Goal: Information Seeking & Learning: Learn about a topic

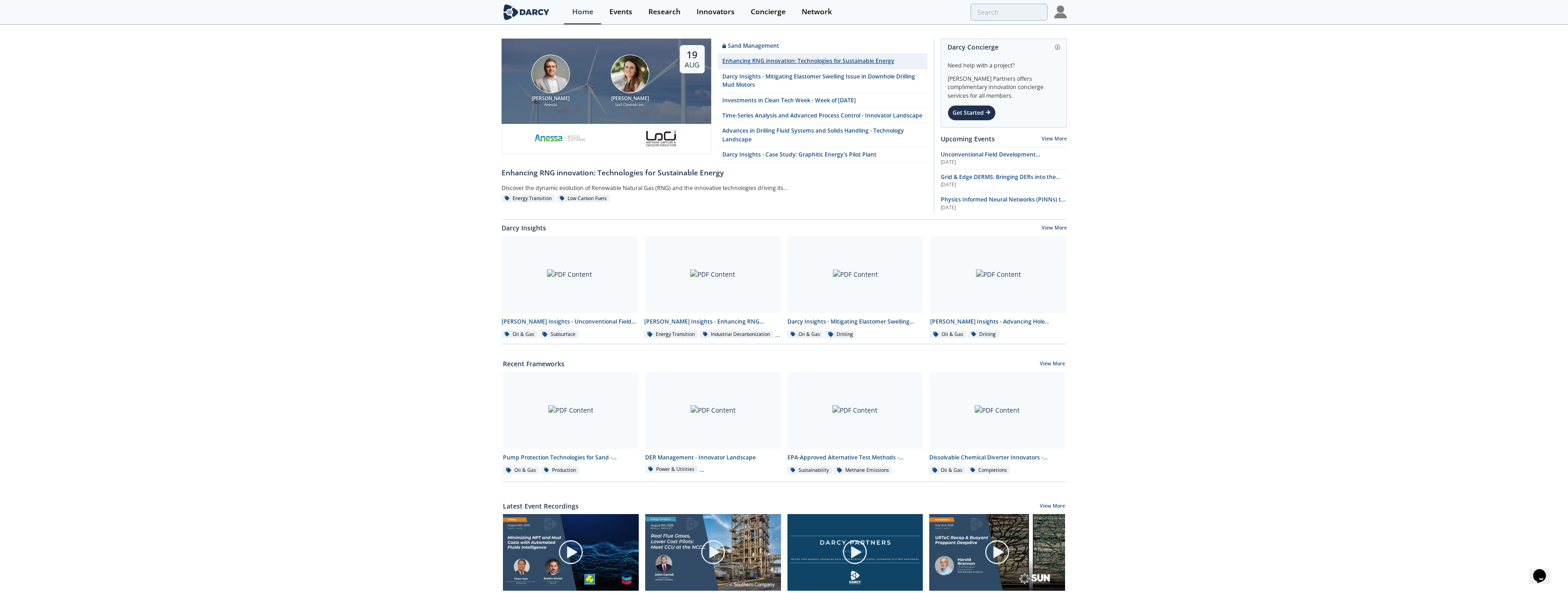
click at [856, 60] on div "Enhancing RNG innovation: Technologies for Sustainable Energy" at bounding box center [808, 61] width 172 height 8
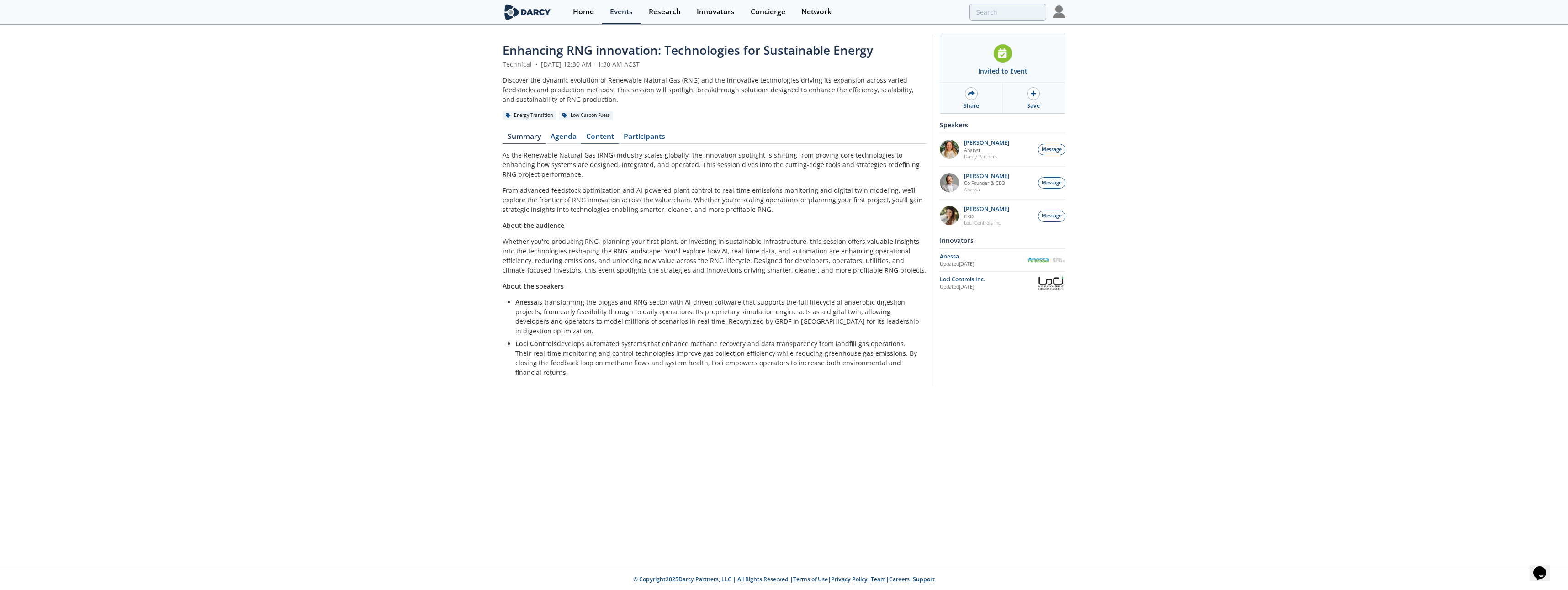
click at [599, 139] on link "Content" at bounding box center [600, 138] width 38 height 11
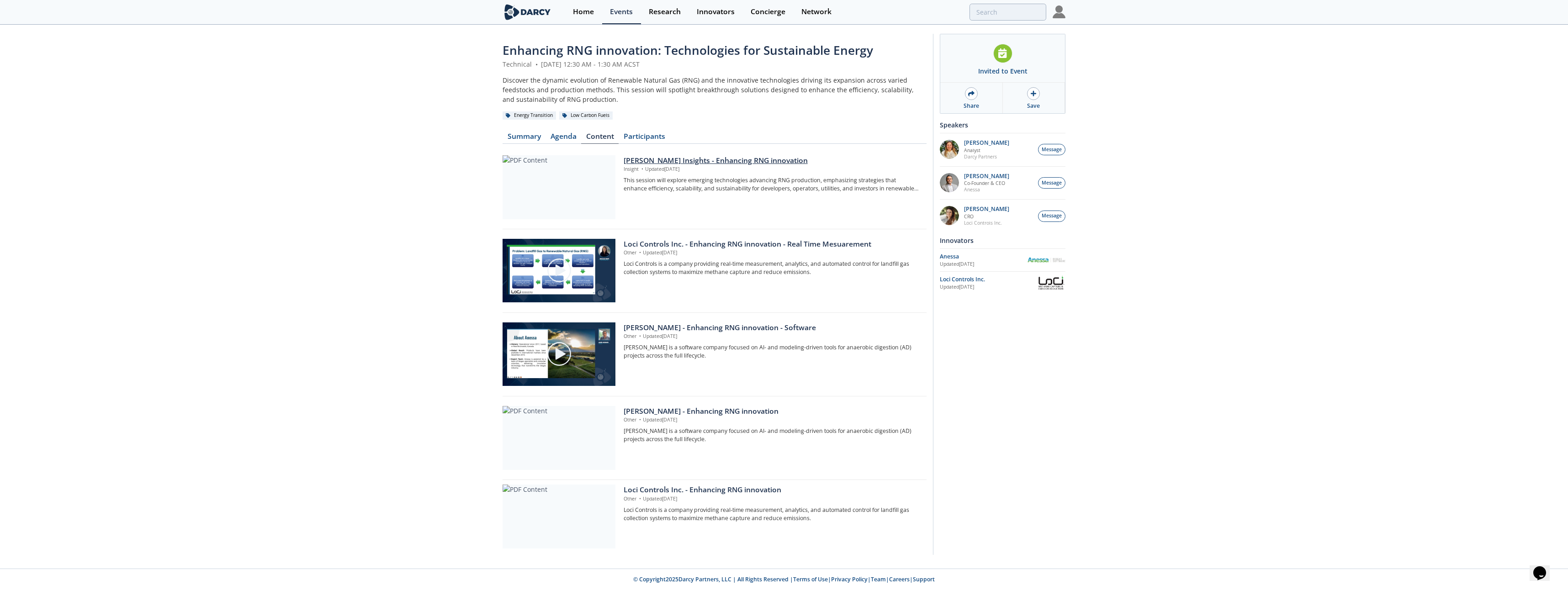
click at [698, 158] on div "[PERSON_NAME] Insights - Enhancing RNG innovation" at bounding box center [772, 161] width 296 height 11
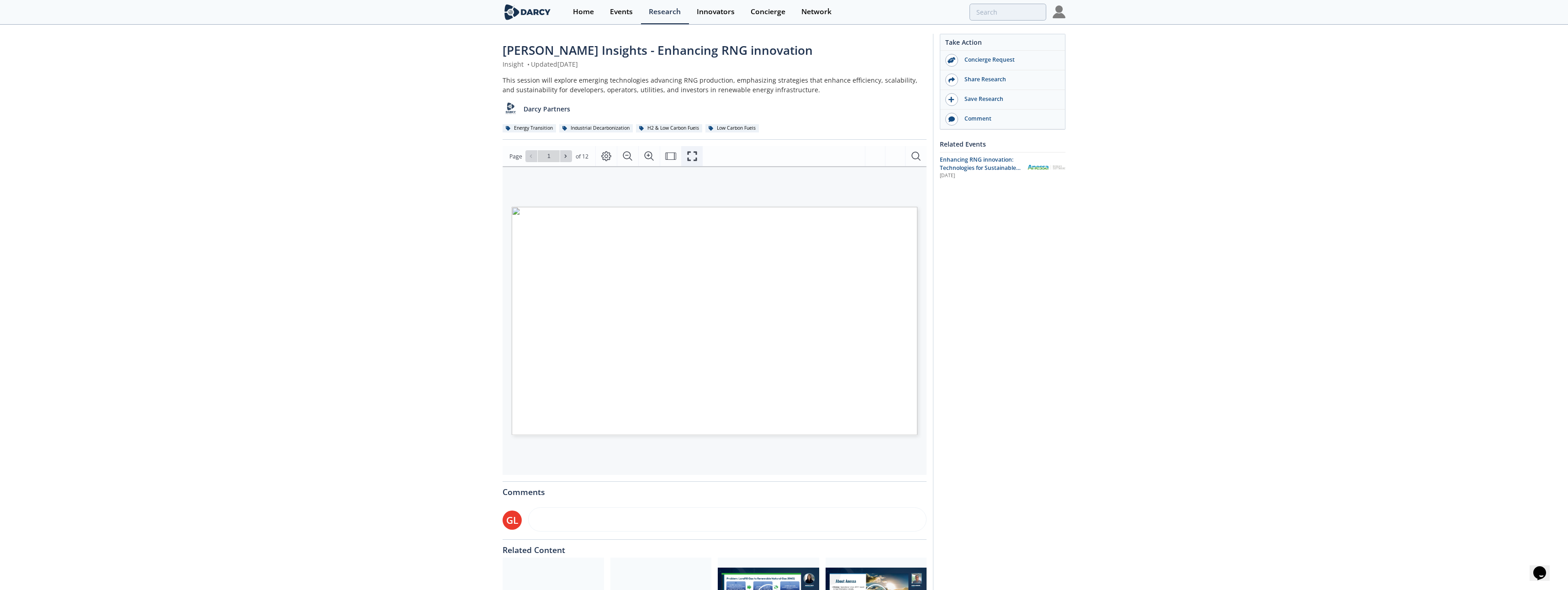
click at [688, 158] on icon "Fullscreen" at bounding box center [692, 156] width 11 height 11
